Goal: Information Seeking & Learning: Learn about a topic

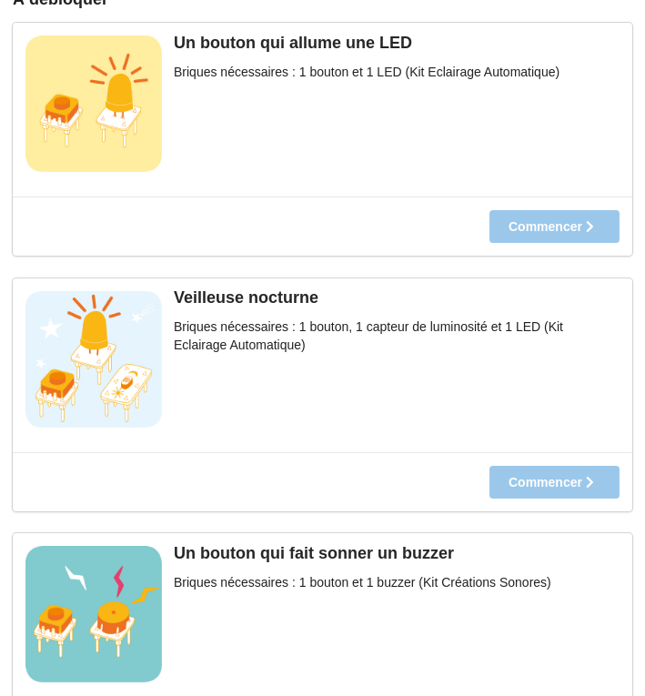
scroll to position [884, 0]
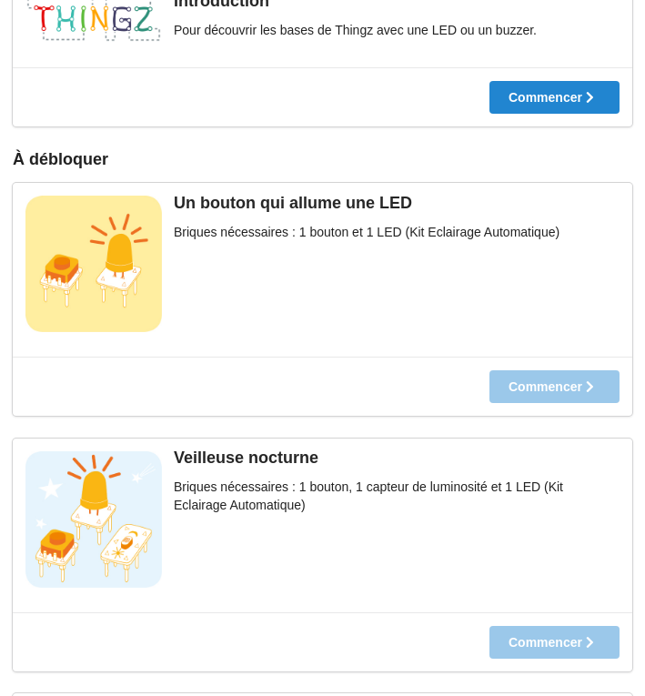
click at [524, 391] on div "Commencer" at bounding box center [323, 386] width 620 height 59
click at [542, 280] on div "Un bouton qui allume une LED Briques nécessaires : 1 bouton et 1 LED (Kit Eclai…" at bounding box center [323, 270] width 620 height 174
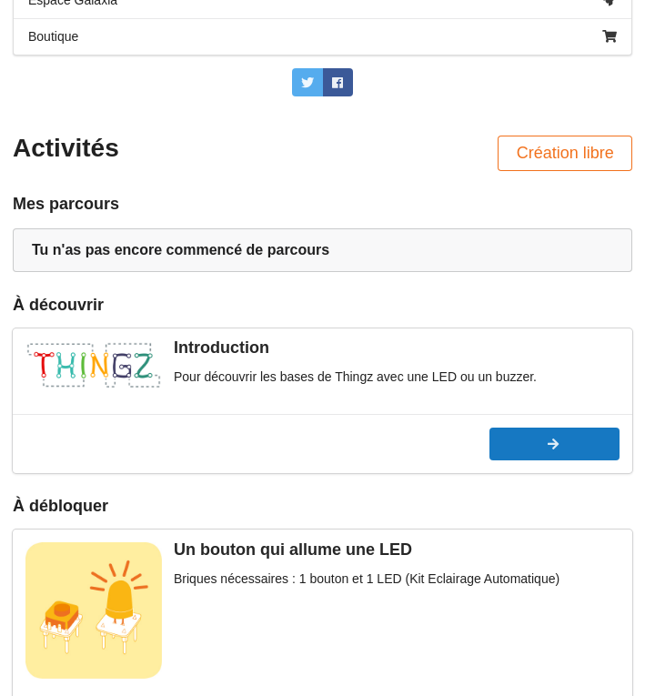
click at [549, 451] on button "Commencer" at bounding box center [555, 444] width 130 height 33
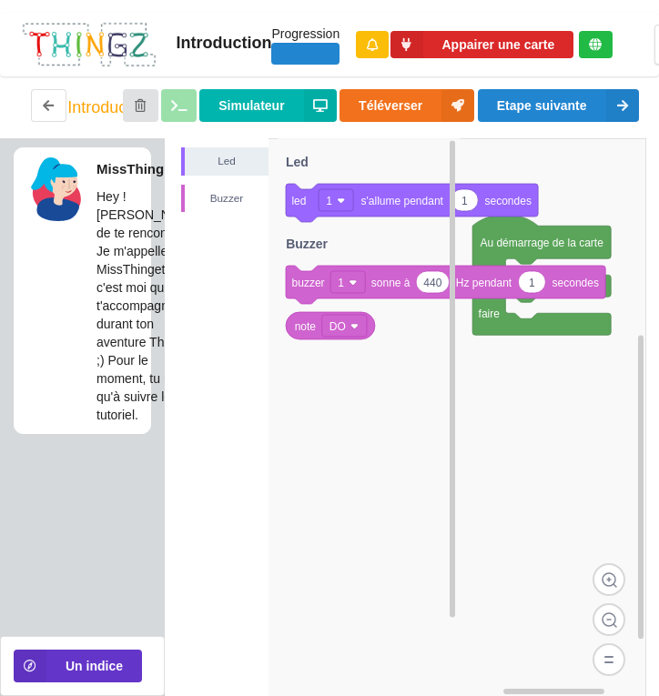
drag, startPoint x: 504, startPoint y: 408, endPoint x: 438, endPoint y: 289, distance: 135.7
click at [438, 289] on div "Led Buzzer 1 led 1 s'allume pendant secondes 440 1 buzzer 1 sonne à Hz pendant …" at bounding box center [411, 417] width 469 height 558
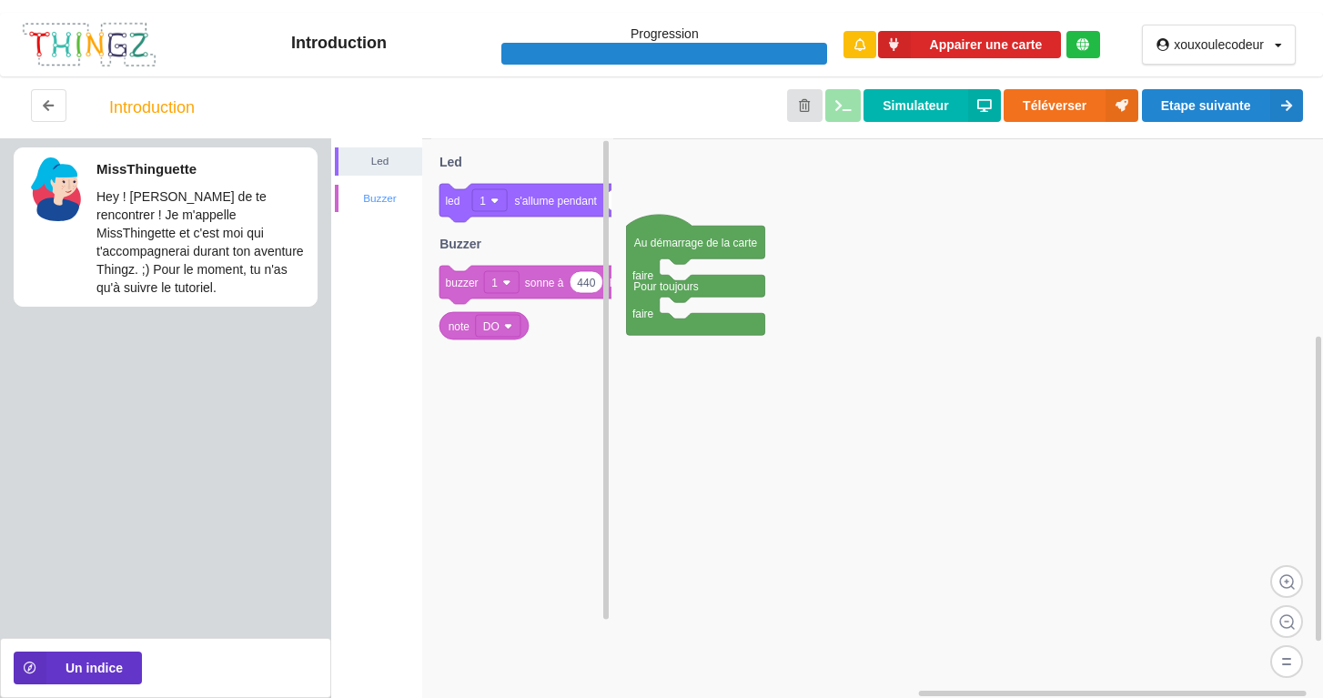
click at [383, 186] on div "Buzzer" at bounding box center [378, 199] width 87 height 28
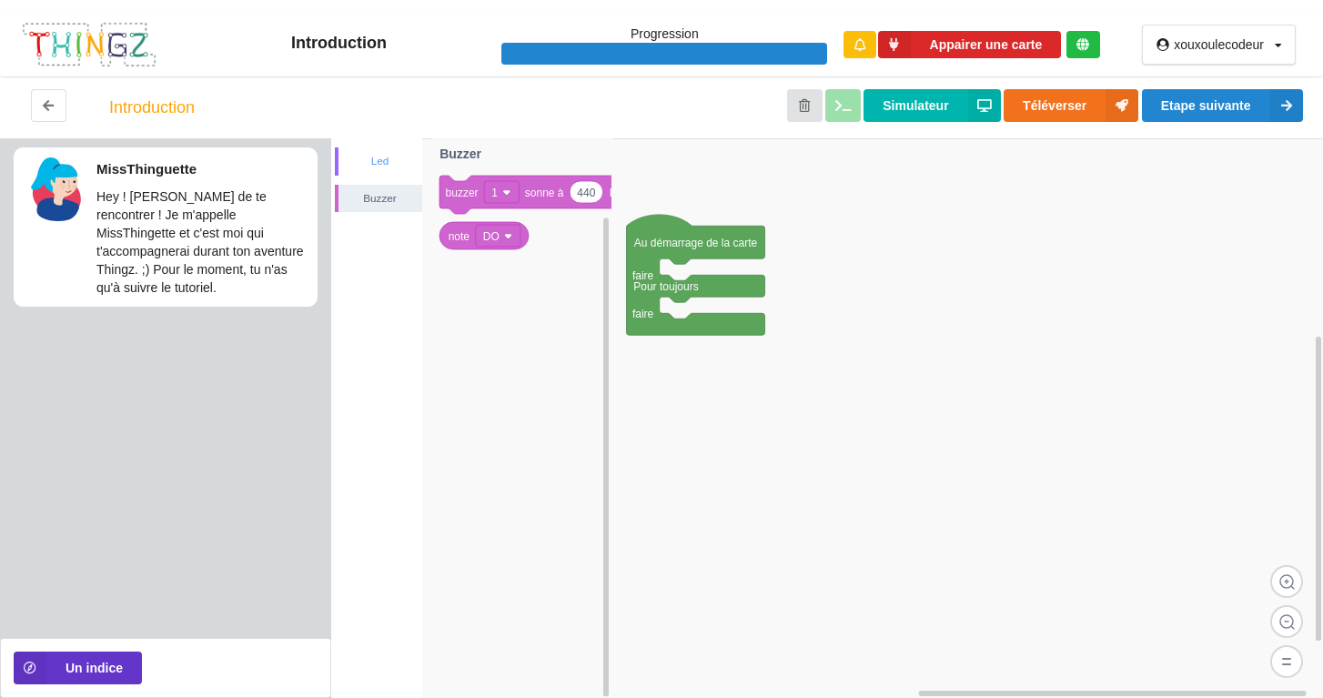
click at [389, 167] on div "Led" at bounding box center [380, 161] width 84 height 18
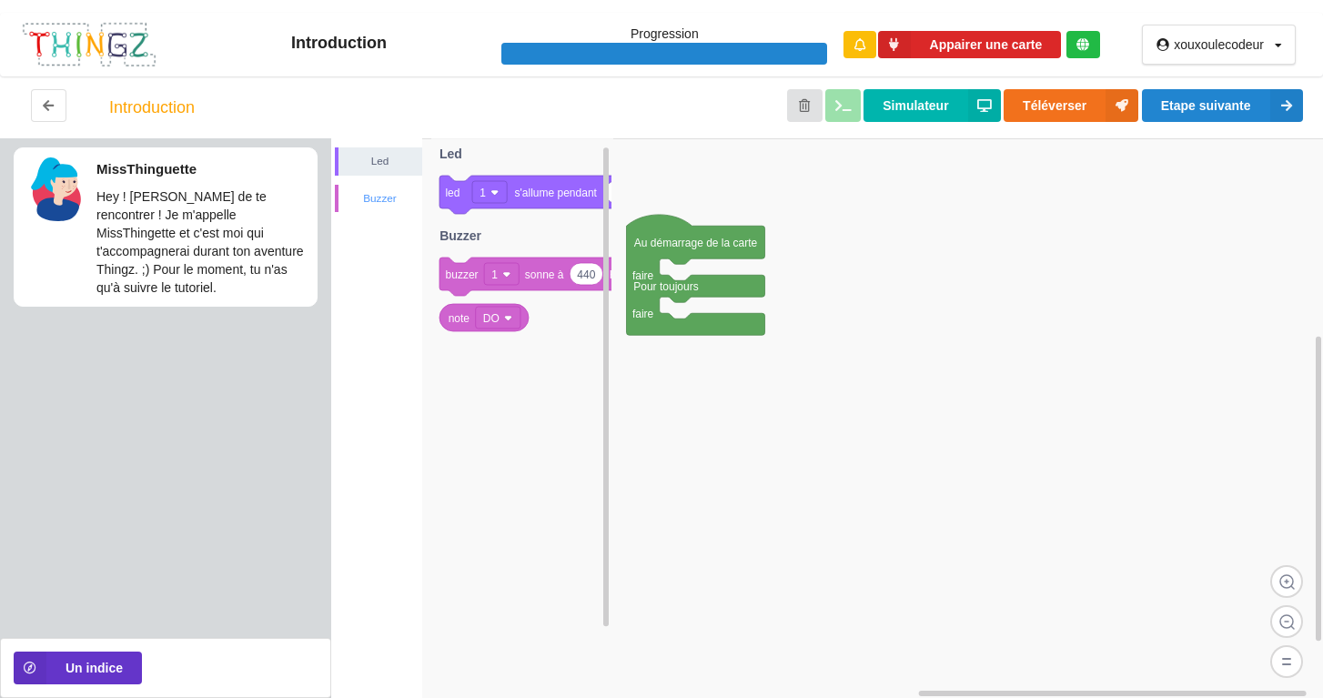
click at [384, 190] on div "Buzzer" at bounding box center [380, 198] width 84 height 18
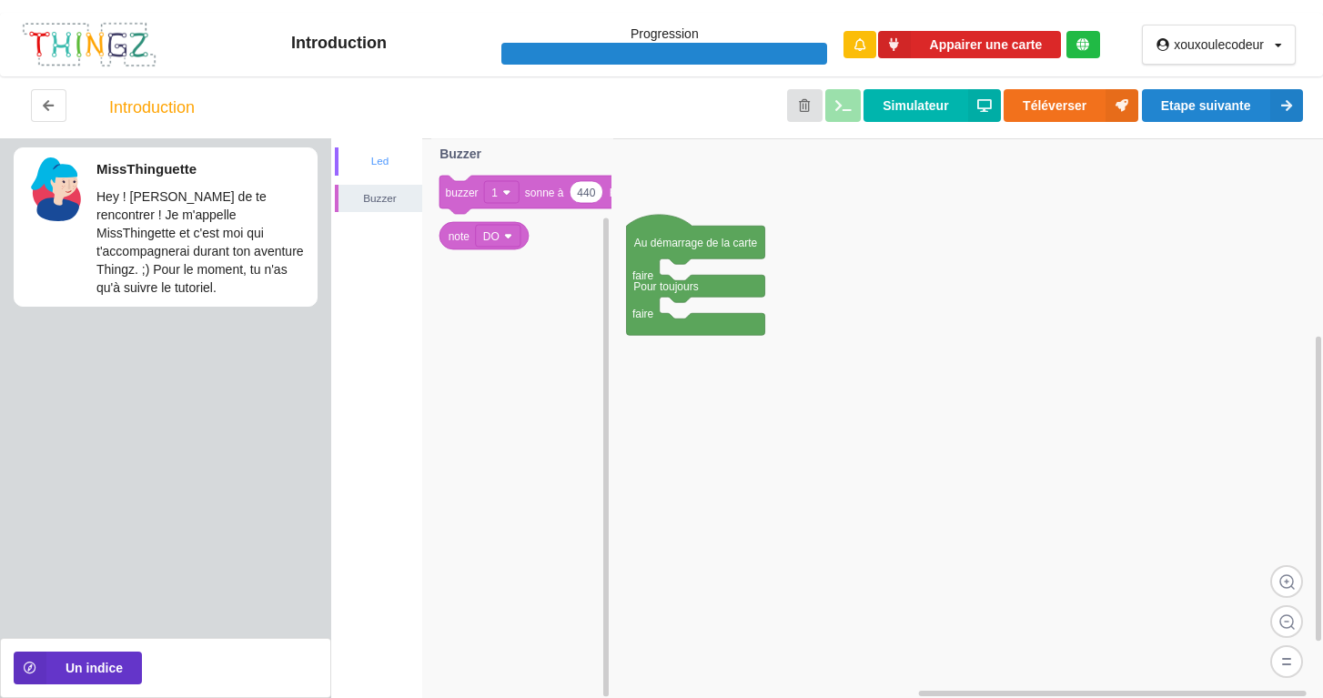
click at [369, 160] on div "Led" at bounding box center [380, 161] width 84 height 18
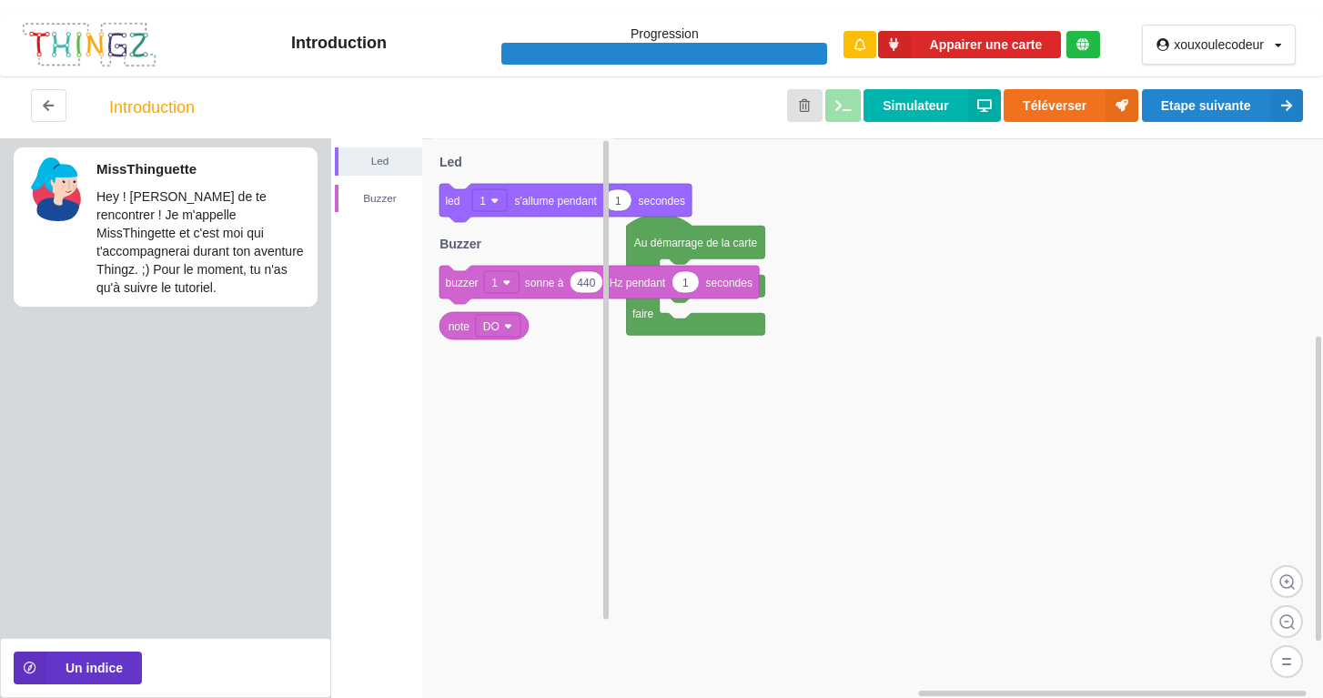
drag, startPoint x: 494, startPoint y: 306, endPoint x: 525, endPoint y: 417, distance: 115.2
click at [525, 417] on icon "1 led 1 s'allume pendant secondes 440 1 buzzer 1 sonne à Hz pendant secondes no…" at bounding box center [522, 418] width 182 height 561
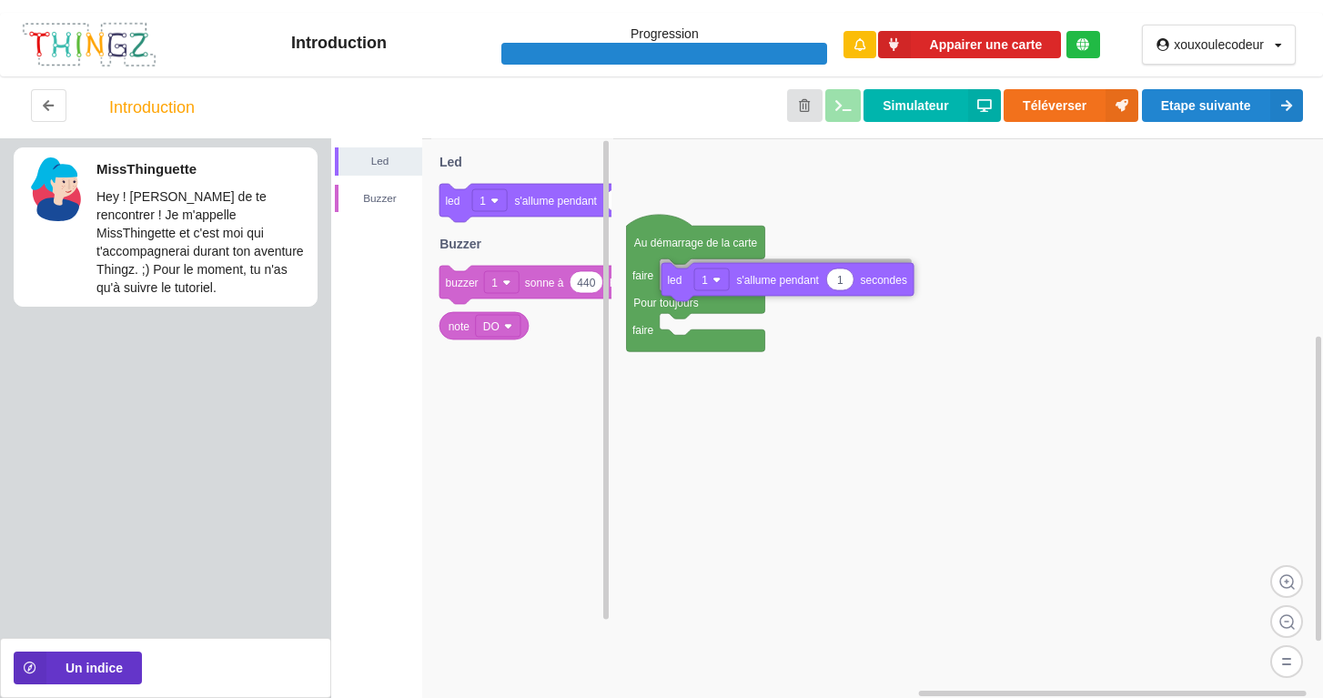
drag, startPoint x: 458, startPoint y: 207, endPoint x: 680, endPoint y: 287, distance: 235.7
click at [644, 287] on div "Led Buzzer Au démarrage de la carte faire Pour toujours faire 1 led 1 s'allume …" at bounding box center [827, 418] width 993 height 560
click at [256, 230] on p "Hey ! [PERSON_NAME] de te rencontrer ! Je m'appelle MissThingette et c'est moi …" at bounding box center [201, 241] width 211 height 109
click at [644, 54] on div at bounding box center [664, 54] width 326 height 23
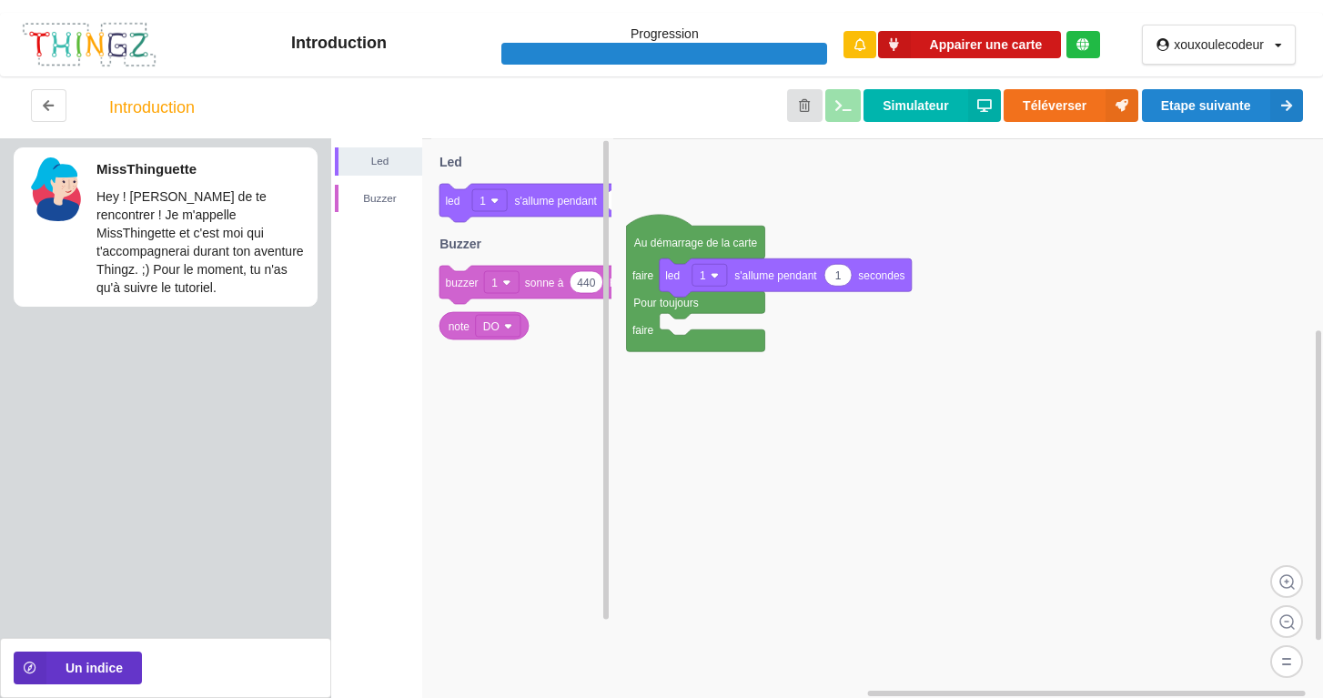
click at [644, 35] on button "Appairer une carte" at bounding box center [970, 45] width 184 height 28
click at [644, 109] on button "Etape suivante" at bounding box center [1222, 105] width 161 height 33
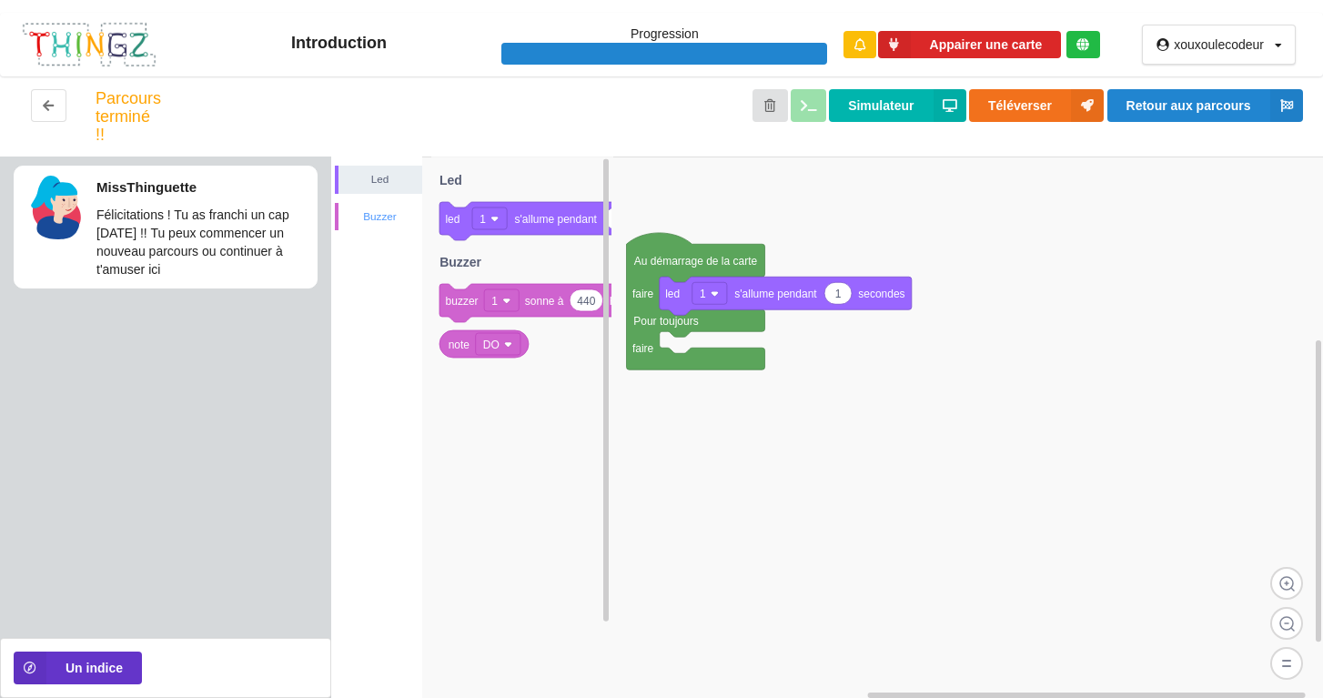
click at [384, 209] on div "Buzzer" at bounding box center [380, 216] width 84 height 18
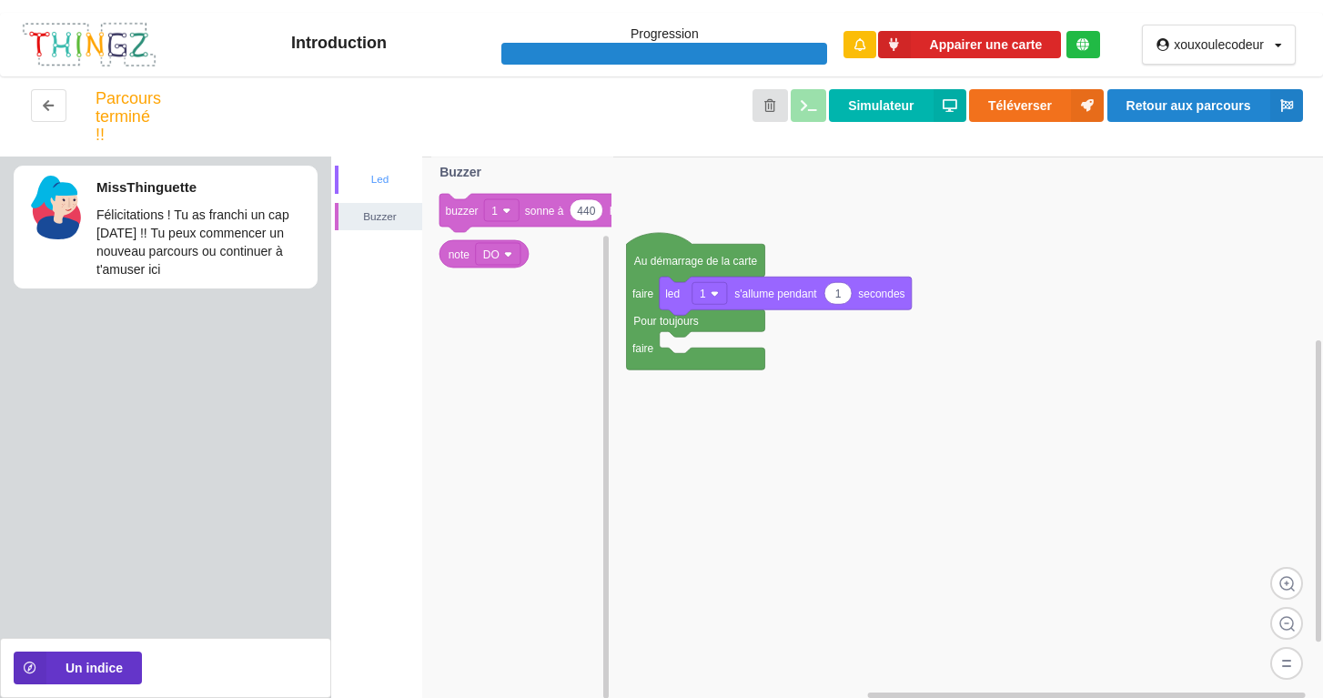
click at [389, 180] on div "Led" at bounding box center [380, 179] width 84 height 18
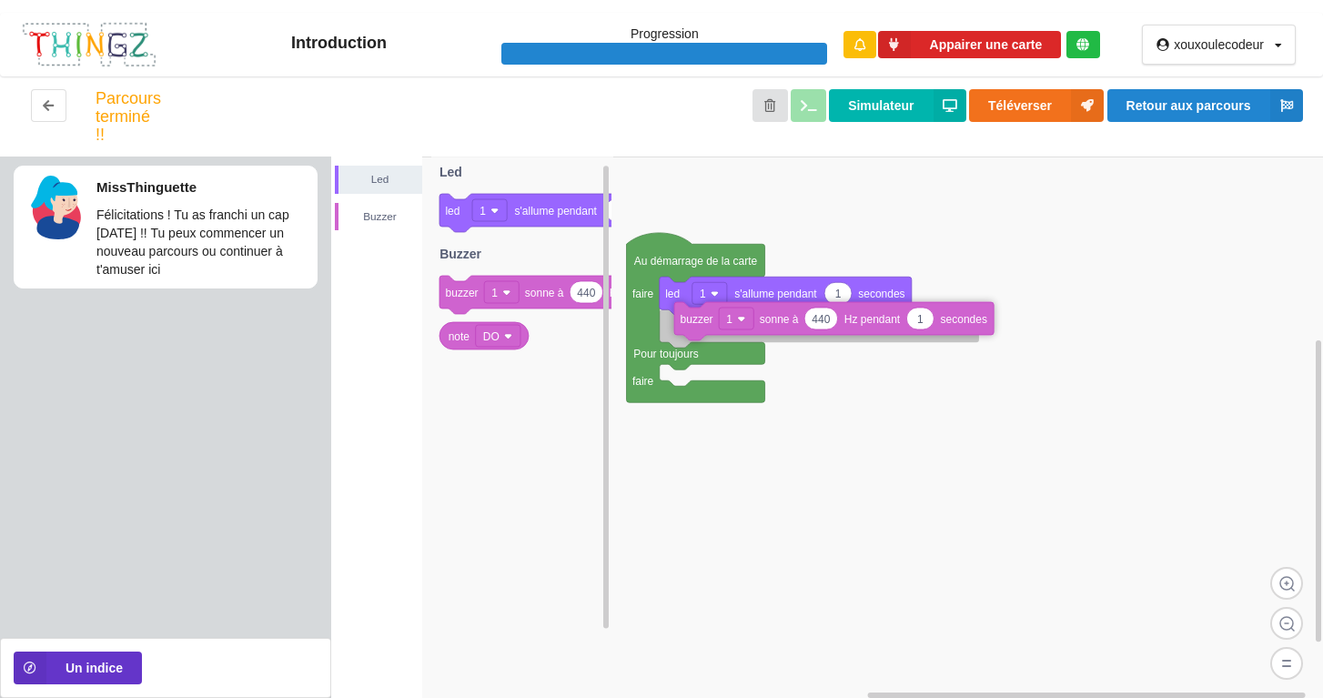
drag, startPoint x: 475, startPoint y: 297, endPoint x: 710, endPoint y: 323, distance: 236.2
click at [644, 323] on div "Led Buzzer Au démarrage de la carte faire Pour toujours faire 1 led 1 s'allume …" at bounding box center [827, 427] width 993 height 541
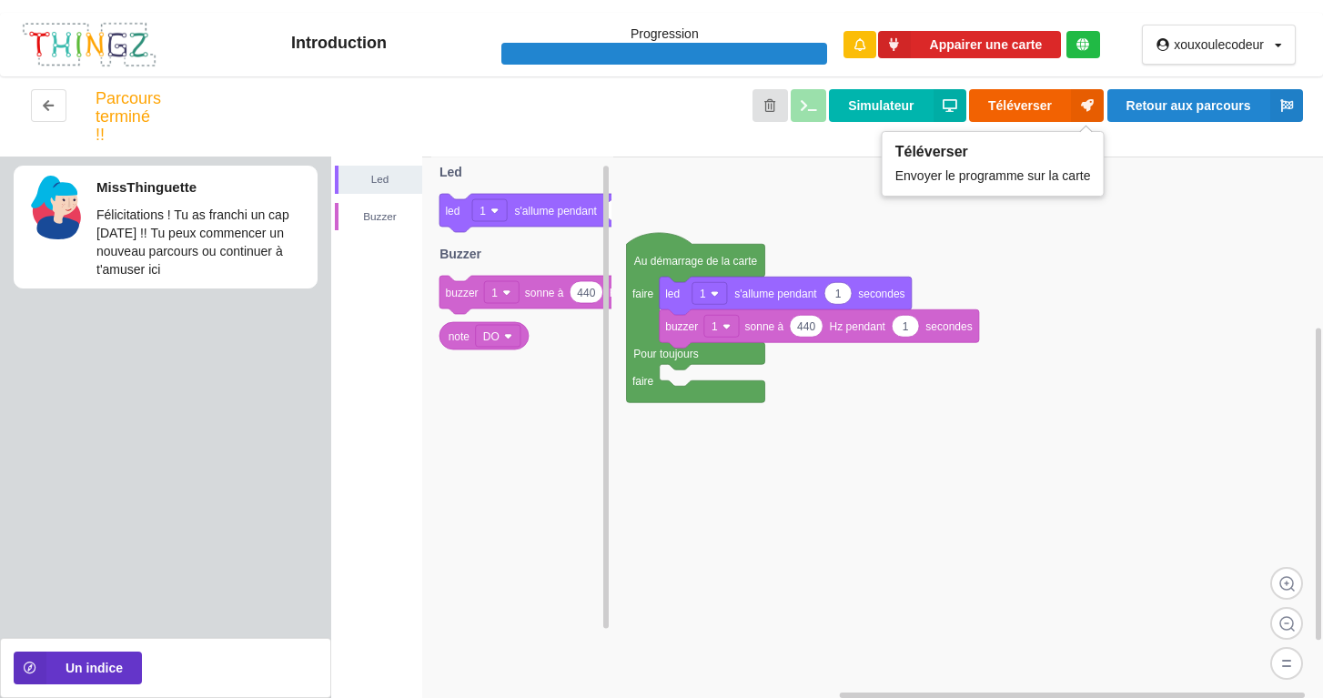
click at [644, 116] on button "Téléverser" at bounding box center [1036, 105] width 135 height 33
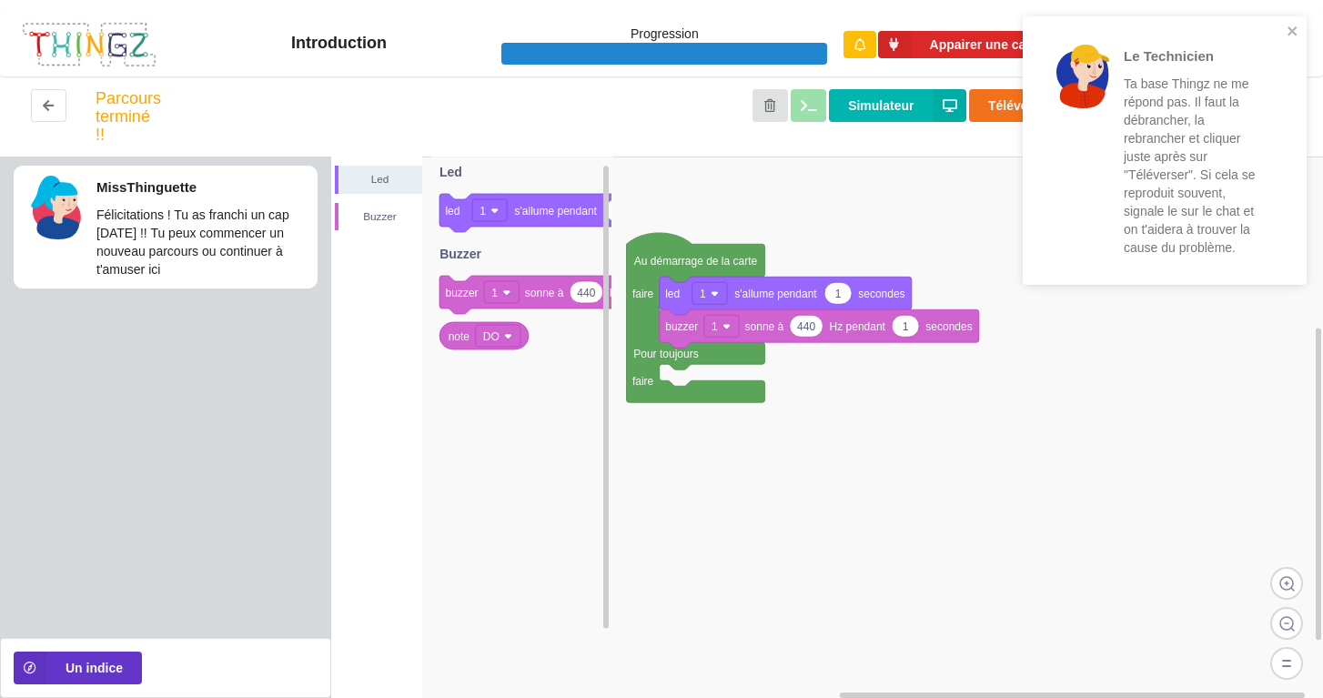
click at [644, 22] on div "Le Technicien Ta base Thingz ne me répond pas. Il faut la débrancher, la rebran…" at bounding box center [1165, 150] width 284 height 268
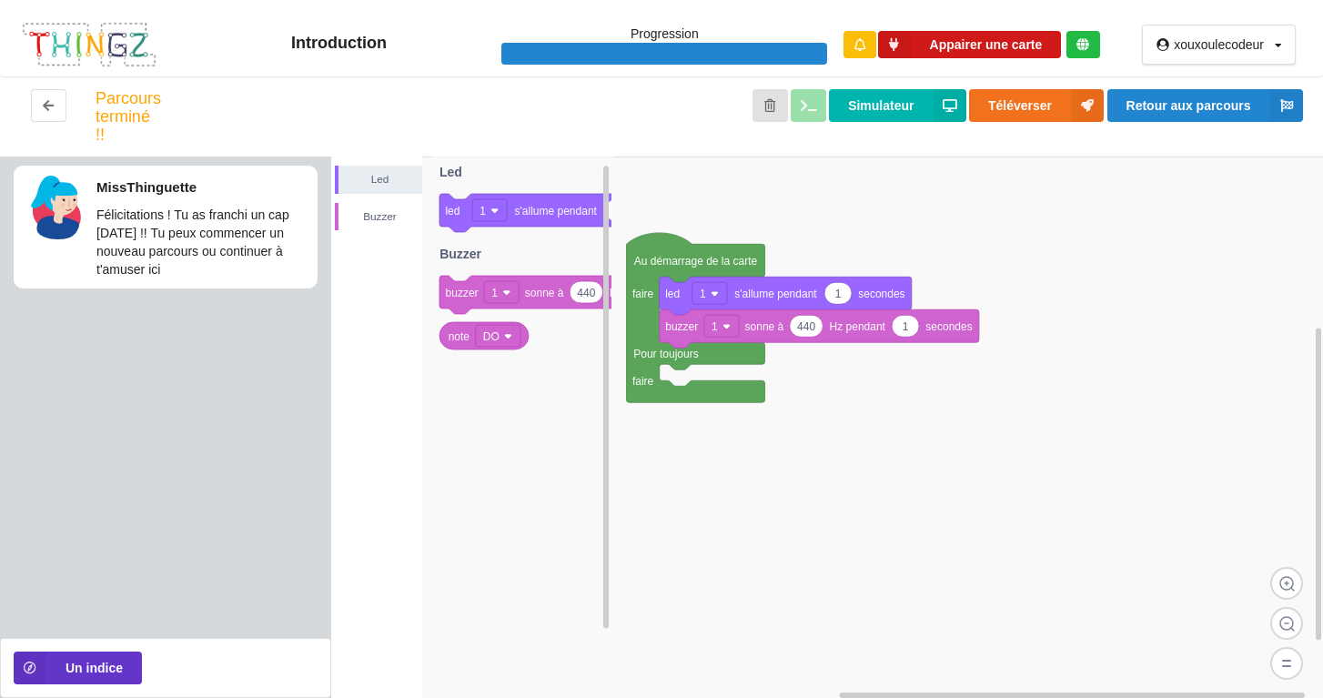
click at [644, 43] on icon at bounding box center [894, 45] width 33 height 28
click at [644, 45] on icon at bounding box center [859, 44] width 11 height 13
click at [644, 47] on div at bounding box center [1083, 44] width 34 height 27
click at [644, 44] on button "Appairer une carte" at bounding box center [970, 45] width 184 height 28
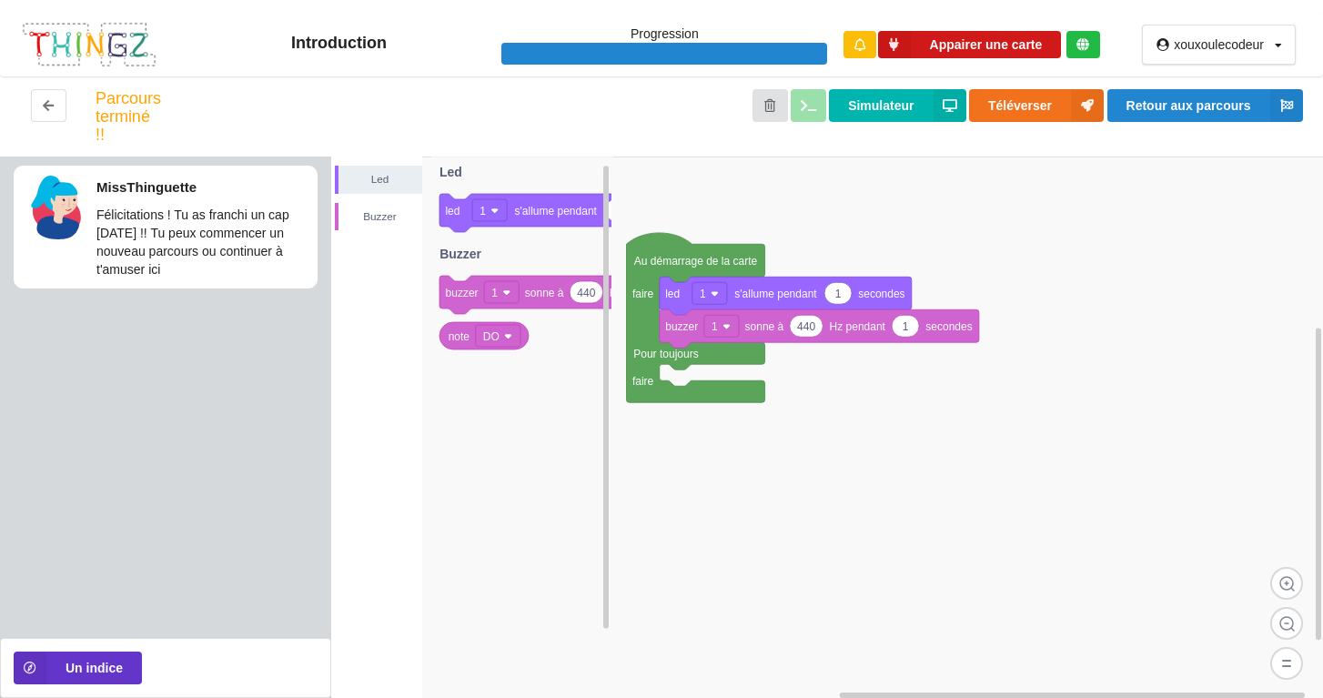
click at [644, 44] on button "Appairer une carte" at bounding box center [970, 45] width 184 height 28
click at [644, 46] on button "Appairer une carte" at bounding box center [970, 45] width 184 height 28
click at [644, 36] on button "Appairer une carte" at bounding box center [970, 45] width 184 height 28
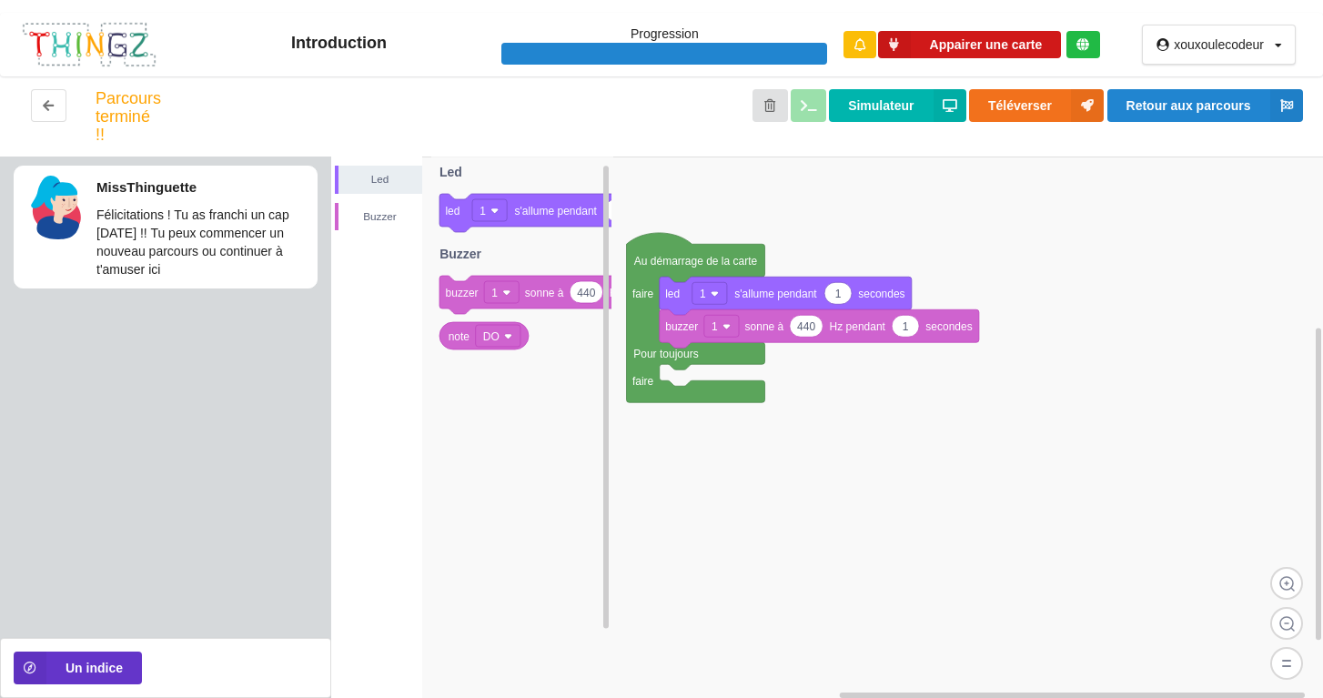
click at [644, 36] on button "Appairer une carte" at bounding box center [970, 45] width 184 height 28
click at [644, 60] on div at bounding box center [664, 54] width 326 height 23
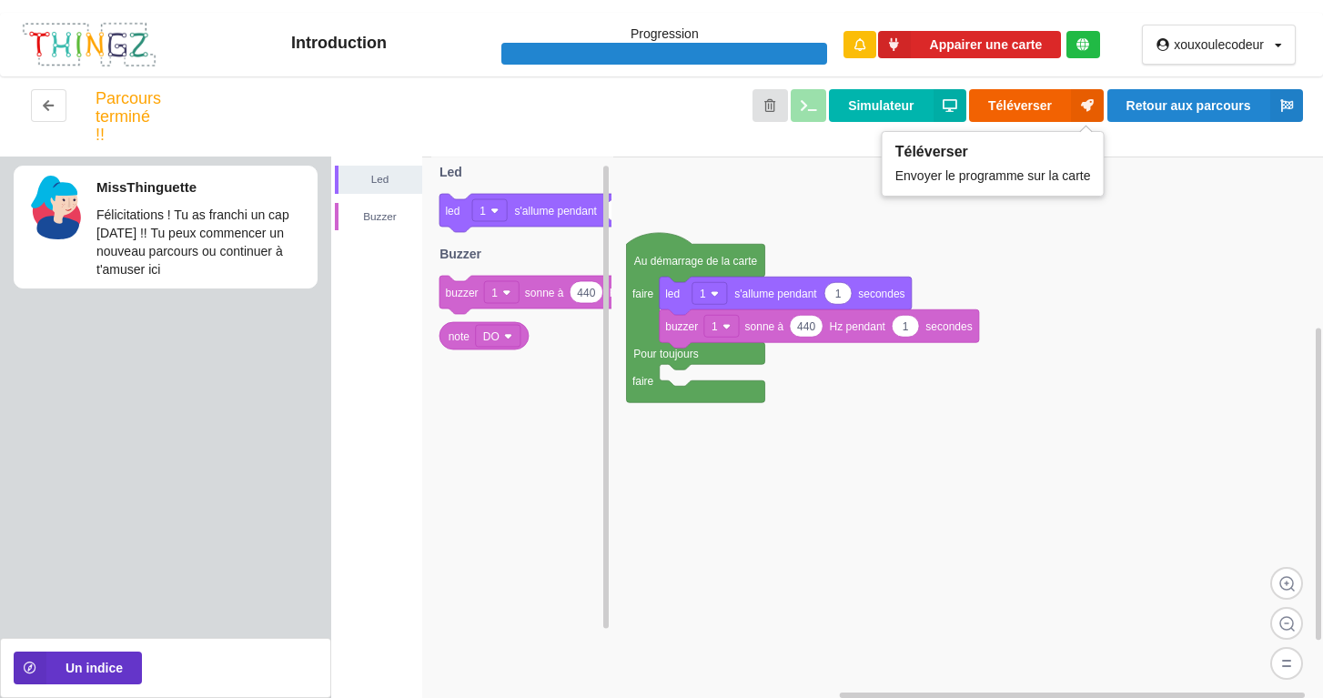
click at [644, 112] on button "Téléverser" at bounding box center [1036, 105] width 135 height 33
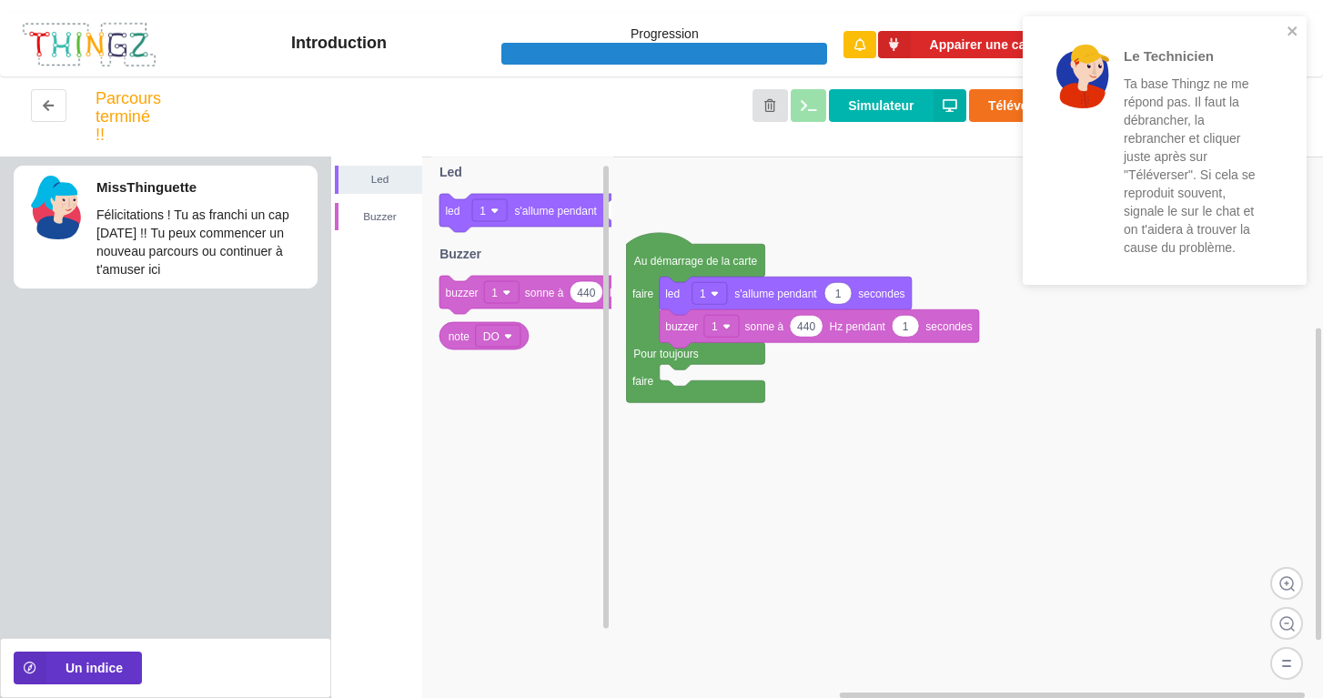
click at [644, 26] on div "Le Technicien Ta base Thingz ne me répond pas. Il faut la débrancher, la rebran…" at bounding box center [1165, 150] width 284 height 268
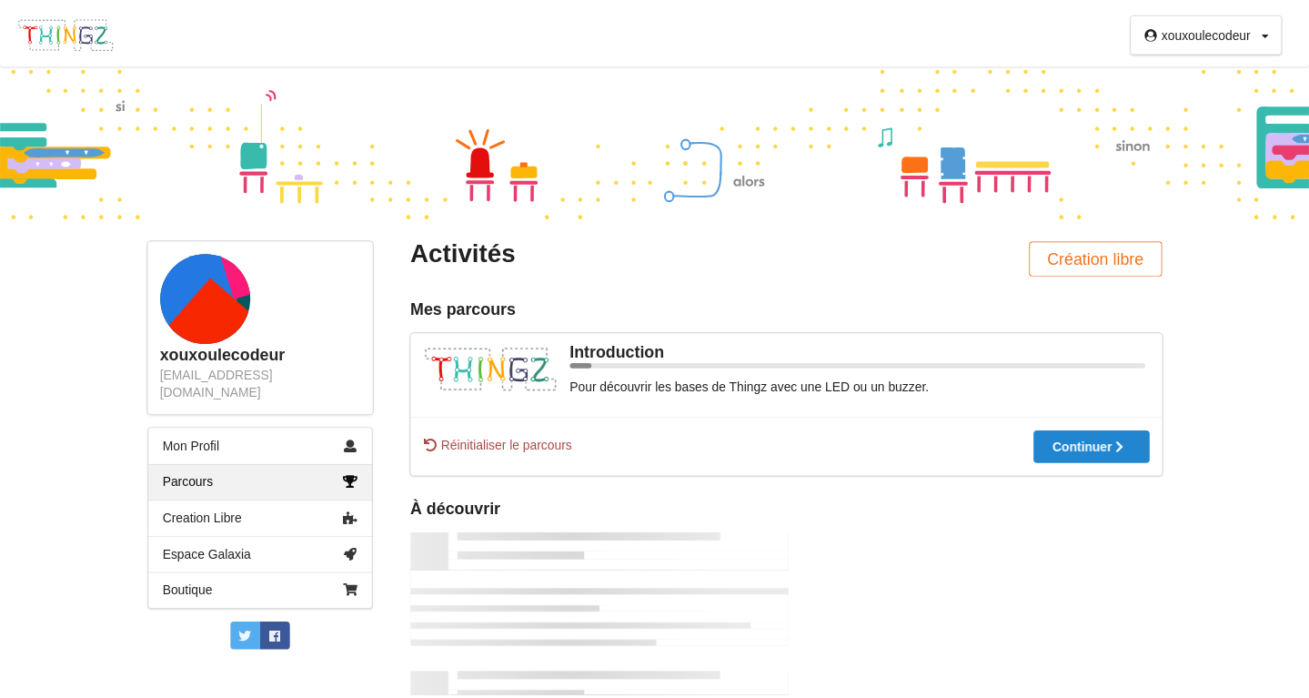
scroll to position [538, 0]
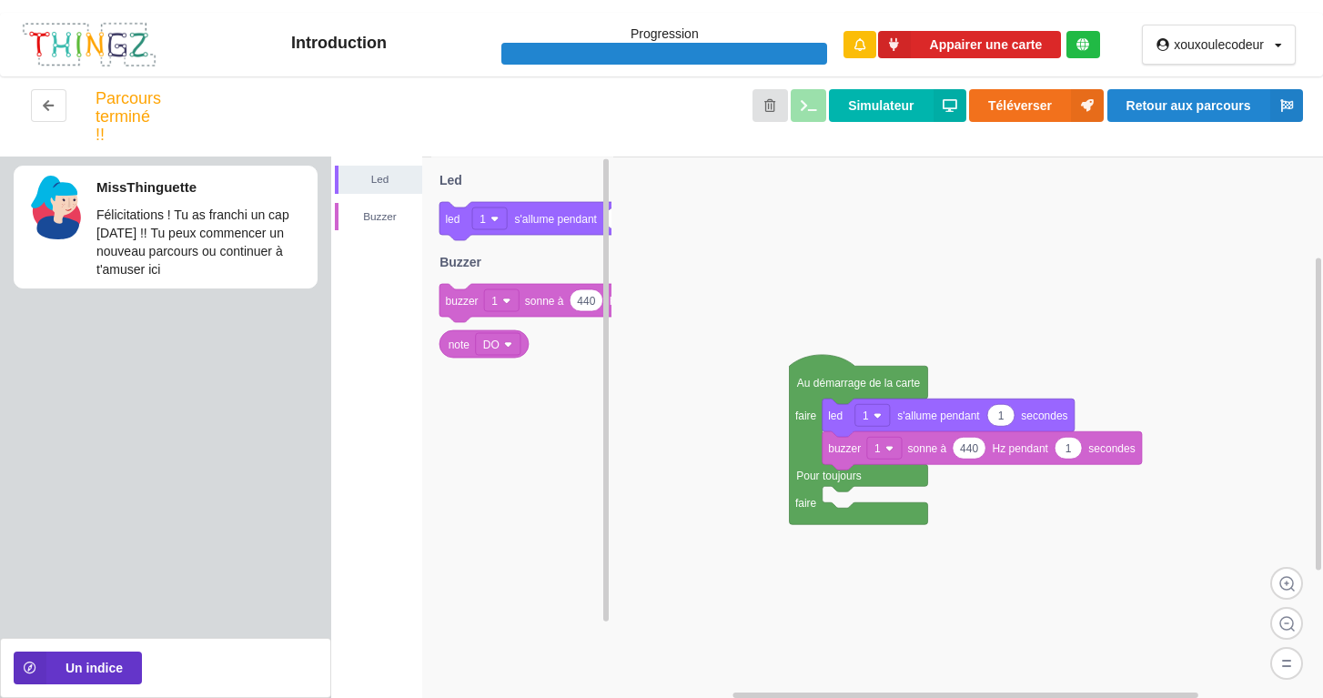
click at [644, 88] on div "Parcours terminé !! Simulateur Téléverser Retour aux parcours" at bounding box center [661, 116] width 1323 height 80
click at [644, 101] on button "Téléverser" at bounding box center [1036, 105] width 135 height 33
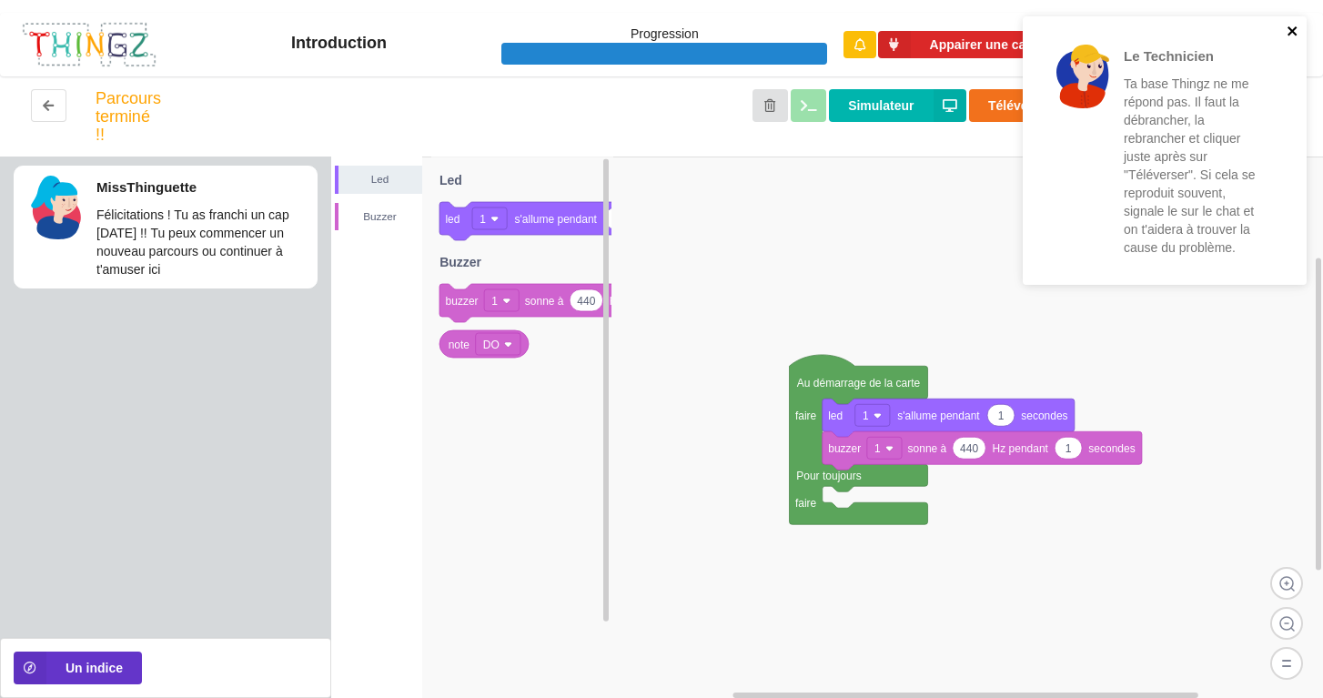
click at [644, 30] on icon "close" at bounding box center [1292, 30] width 9 height 9
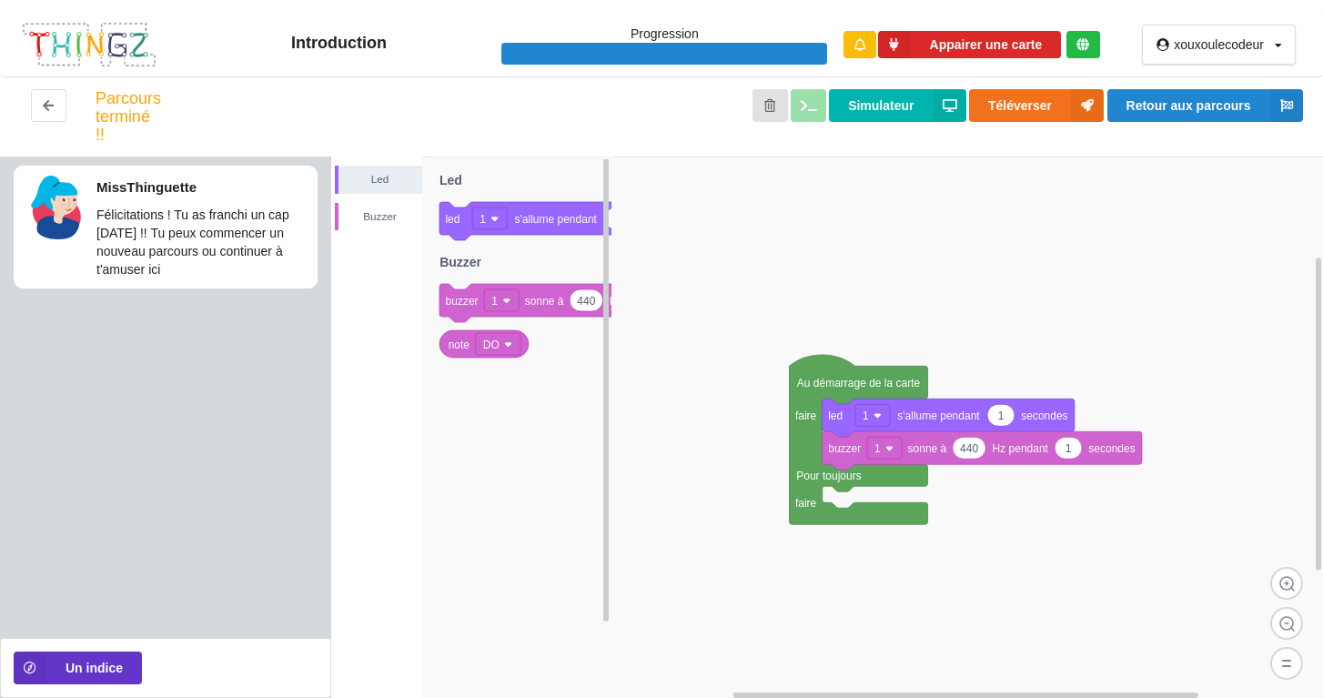
click at [644, 258] on rect at bounding box center [827, 429] width 993 height 544
click at [644, 383] on rect at bounding box center [827, 429] width 993 height 544
click at [644, 44] on button "Appairer une carte" at bounding box center [970, 45] width 184 height 28
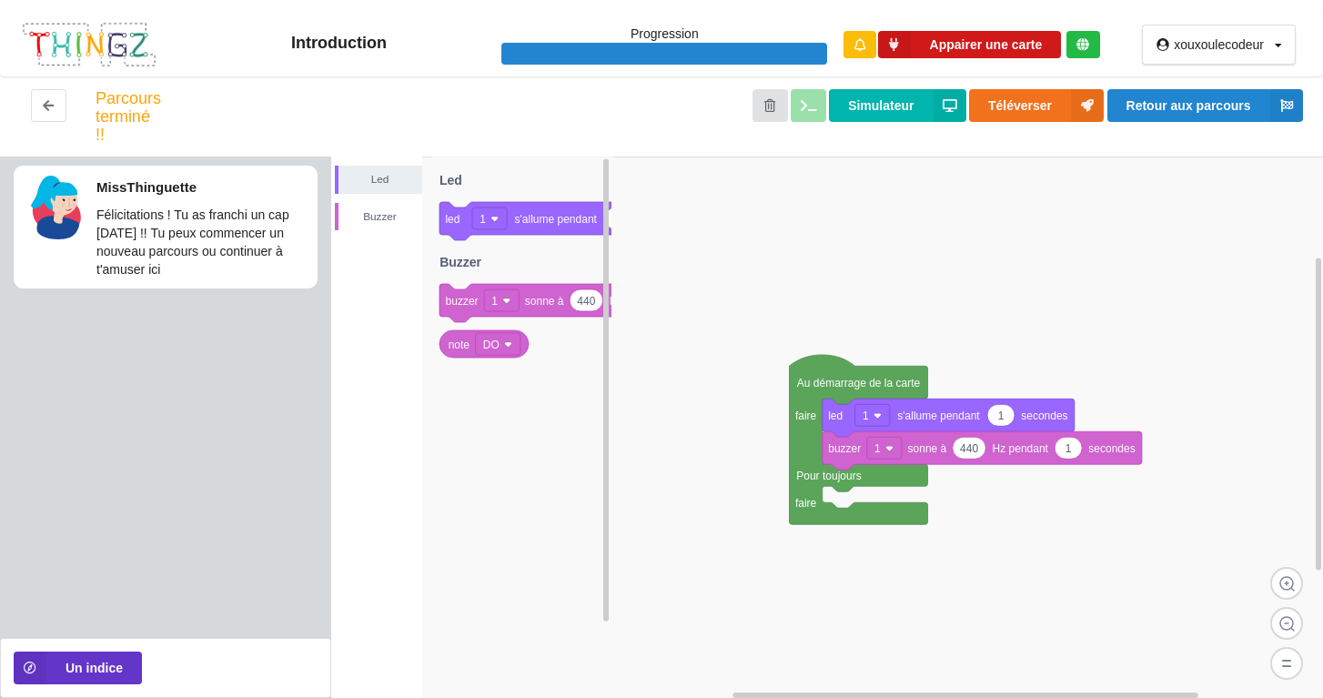
click at [644, 45] on button "Appairer une carte" at bounding box center [970, 45] width 184 height 28
click at [644, 47] on button "Appairer une carte" at bounding box center [970, 45] width 184 height 28
click at [644, 48] on div "xouxoulecodeur" at bounding box center [1219, 44] width 90 height 13
click at [644, 82] on div "Profil" at bounding box center [1229, 81] width 104 height 33
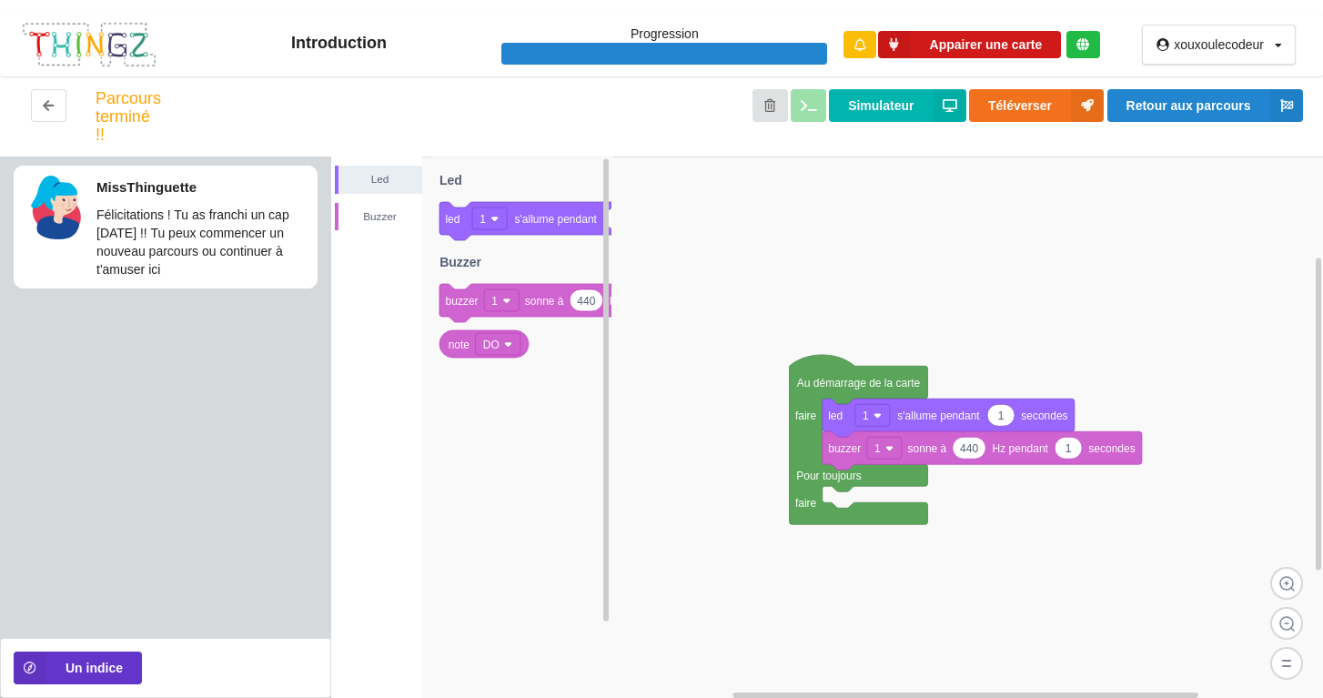
click at [644, 52] on button "Appairer une carte" at bounding box center [970, 45] width 184 height 28
click at [644, 50] on button "Appairer une carte" at bounding box center [970, 45] width 184 height 28
click at [644, 51] on button "Appairer une carte" at bounding box center [970, 45] width 184 height 28
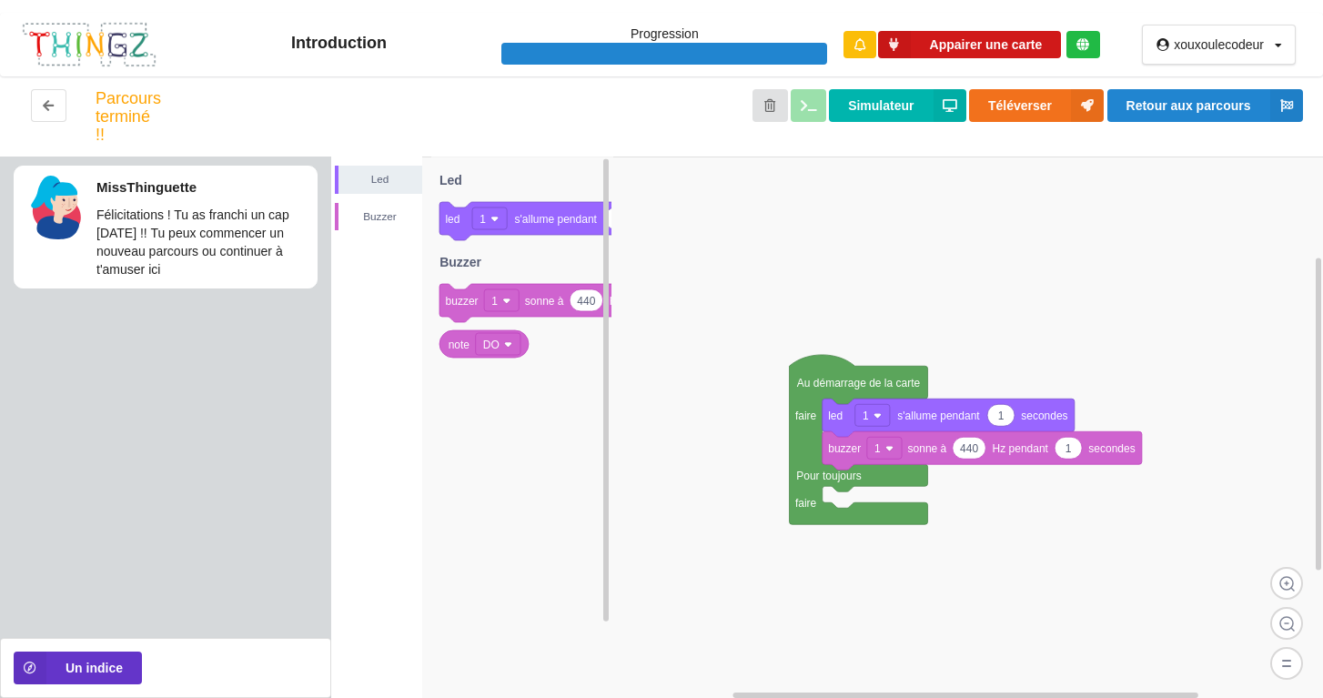
click at [644, 51] on button "Appairer une carte" at bounding box center [970, 45] width 184 height 28
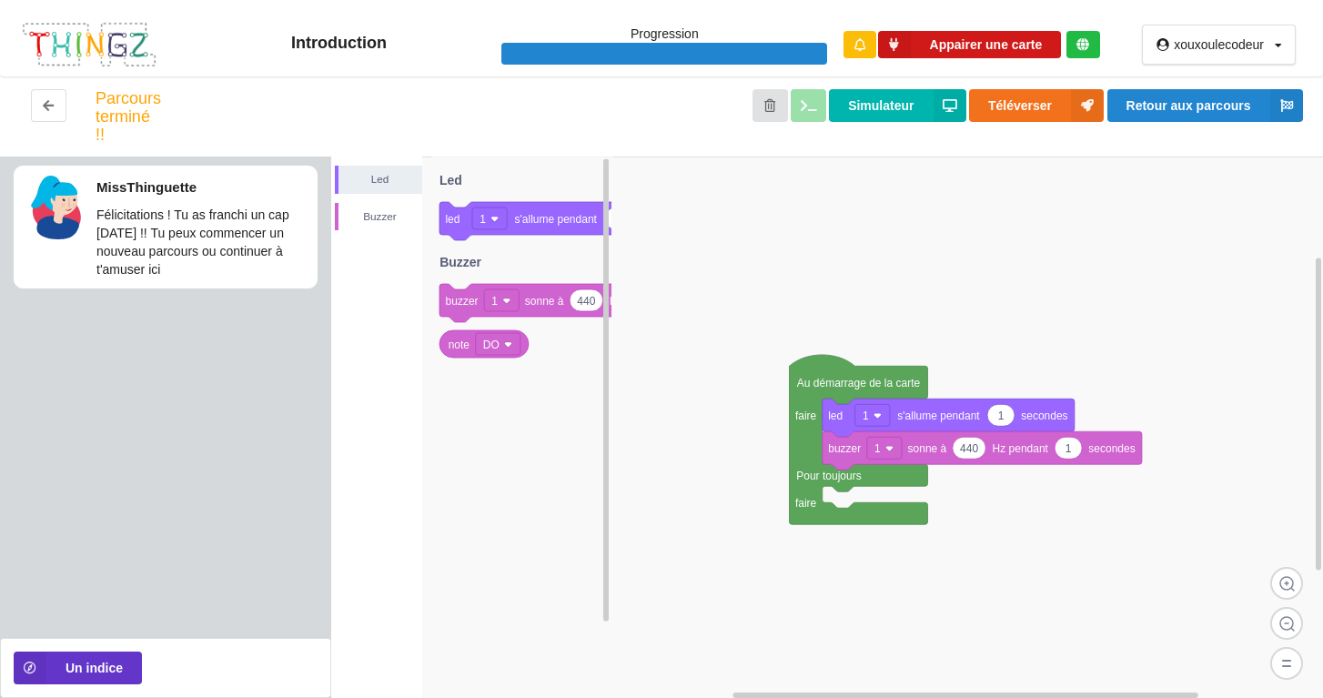
click at [644, 51] on button "Appairer une carte" at bounding box center [970, 45] width 184 height 28
click at [644, 52] on button "Appairer une carte" at bounding box center [970, 45] width 184 height 28
click at [644, 53] on button "Appairer une carte" at bounding box center [970, 45] width 184 height 28
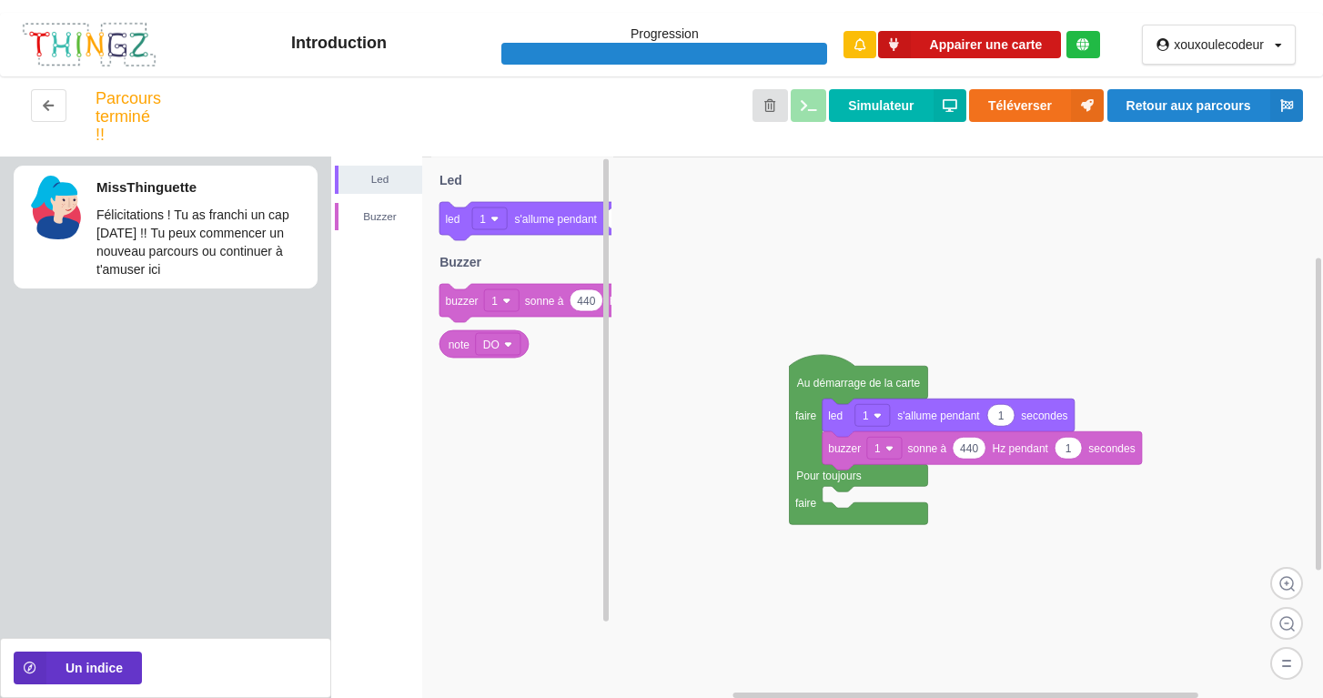
click at [644, 53] on button "Appairer une carte" at bounding box center [970, 45] width 184 height 28
click at [644, 43] on icon at bounding box center [1082, 44] width 13 height 13
click at [644, 43] on icon at bounding box center [894, 45] width 33 height 28
click at [644, 45] on icon at bounding box center [859, 44] width 11 height 13
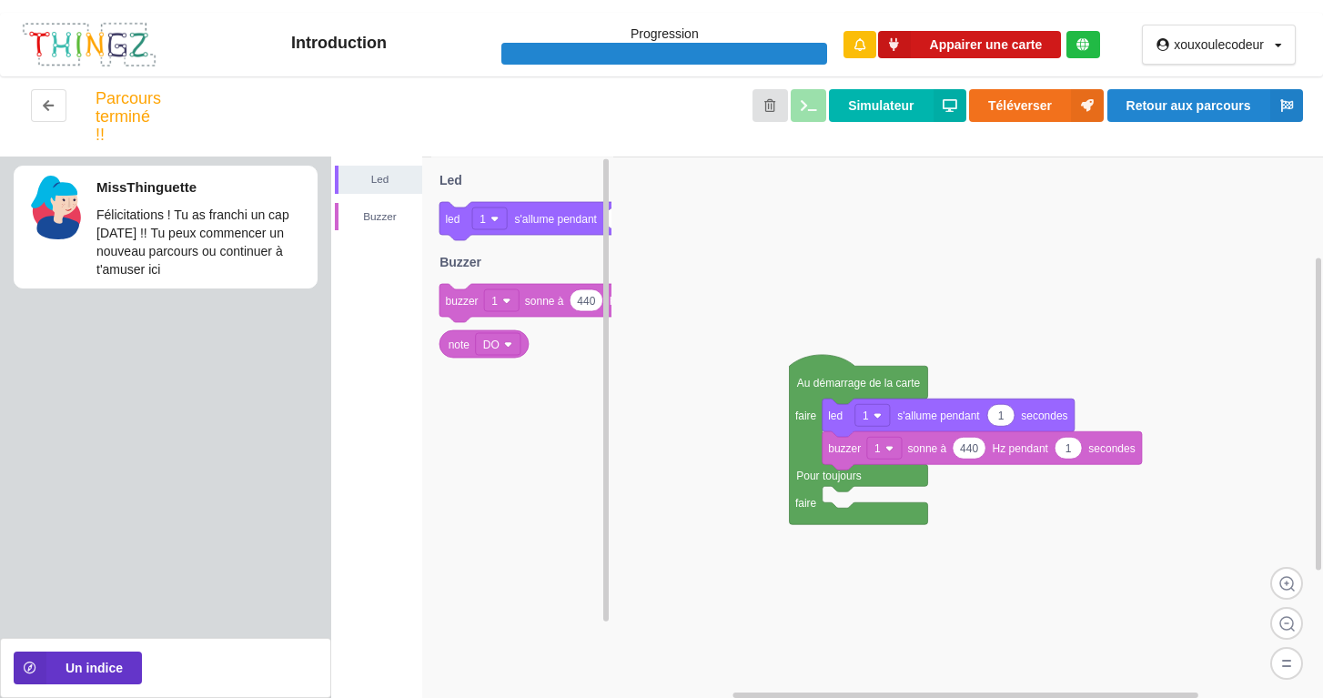
click at [644, 44] on icon at bounding box center [894, 45] width 33 height 28
